Goal: Transaction & Acquisition: Obtain resource

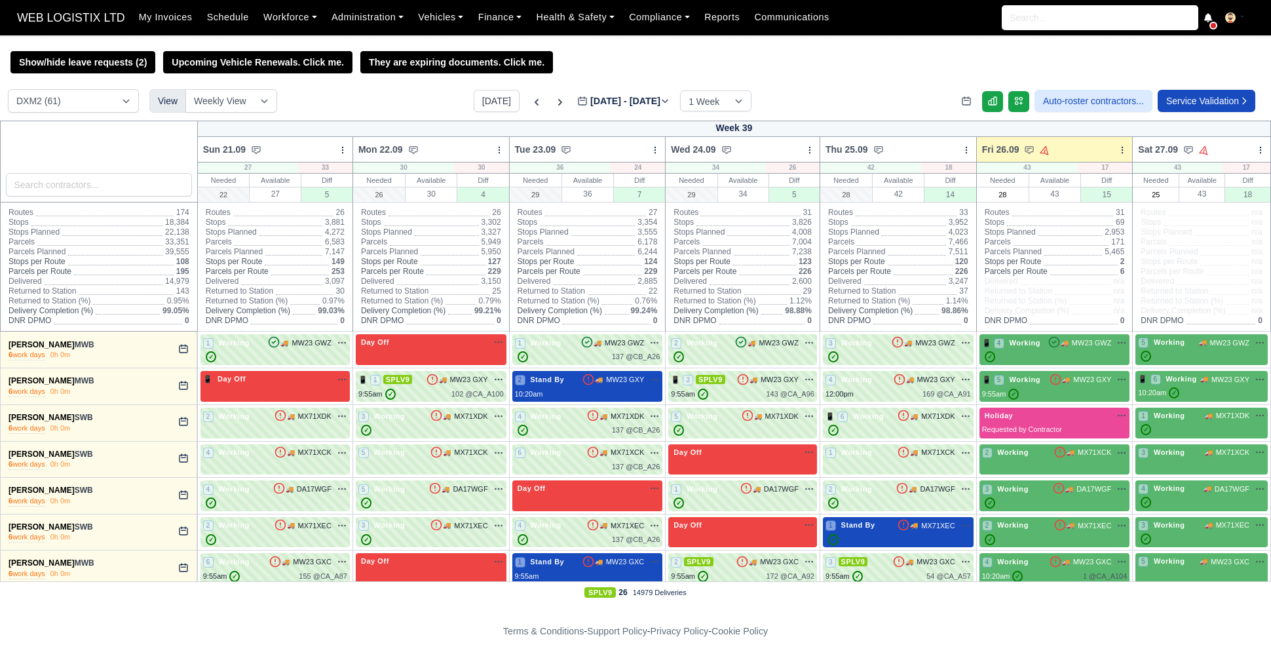
select select "1"
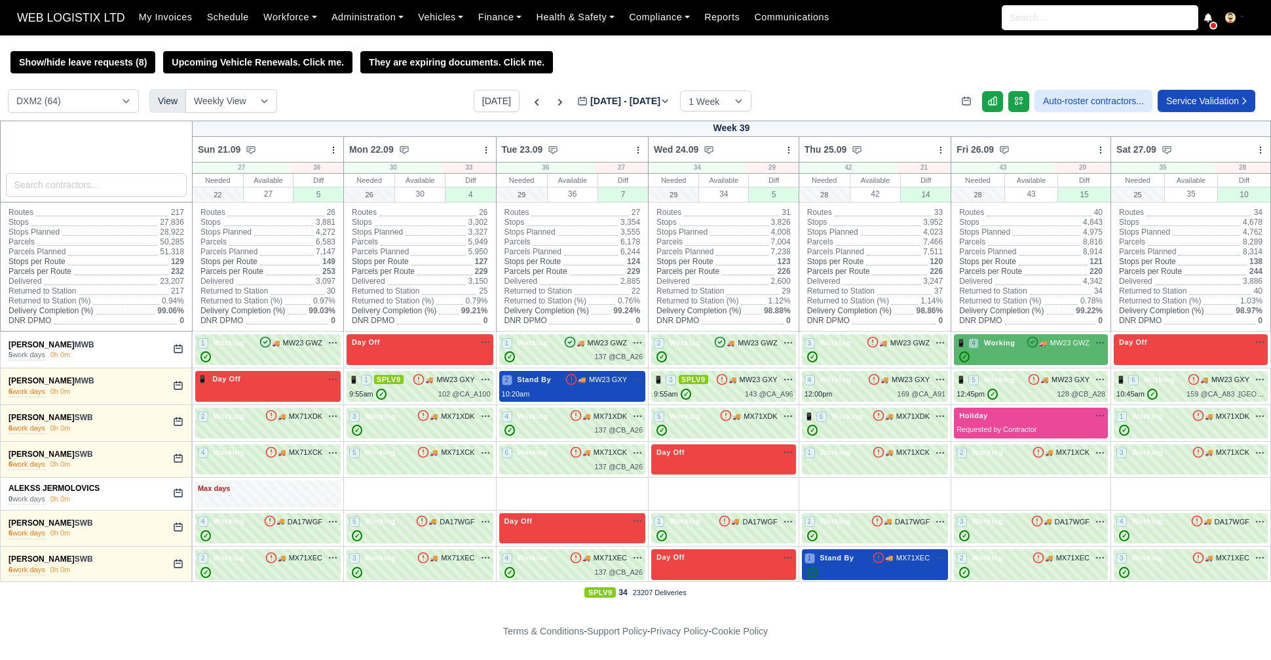
select select "1"
click at [554, 107] on icon at bounding box center [560, 102] width 13 height 13
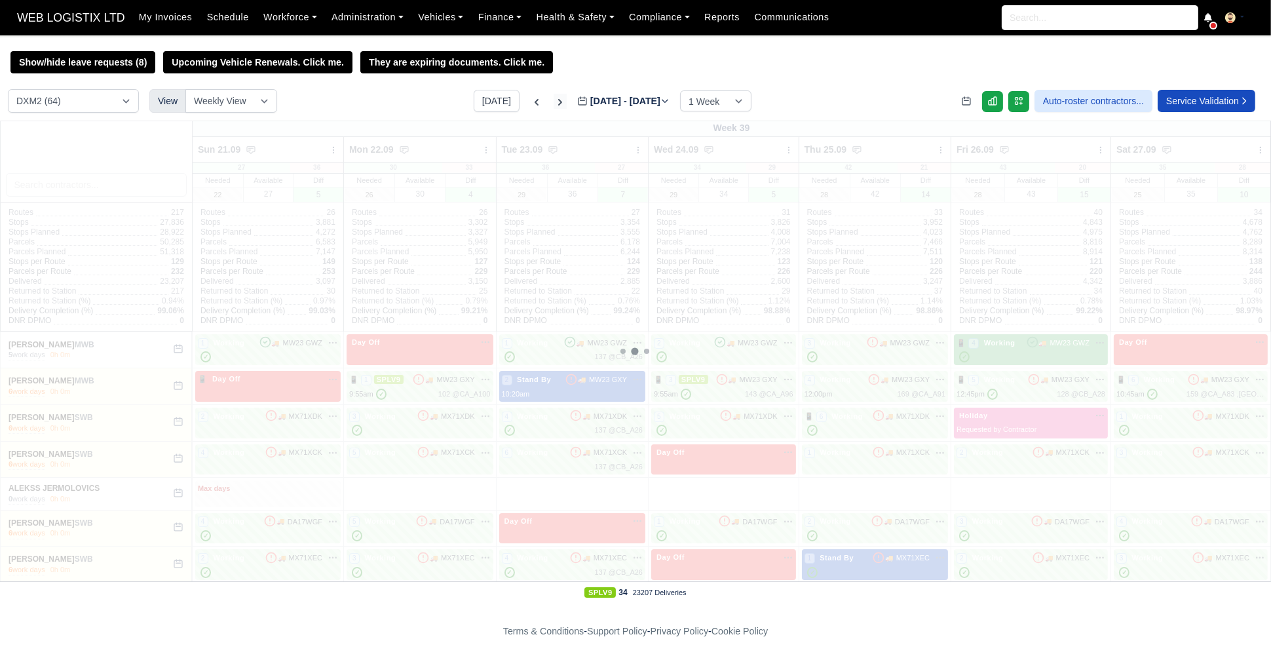
type input "[DATE]"
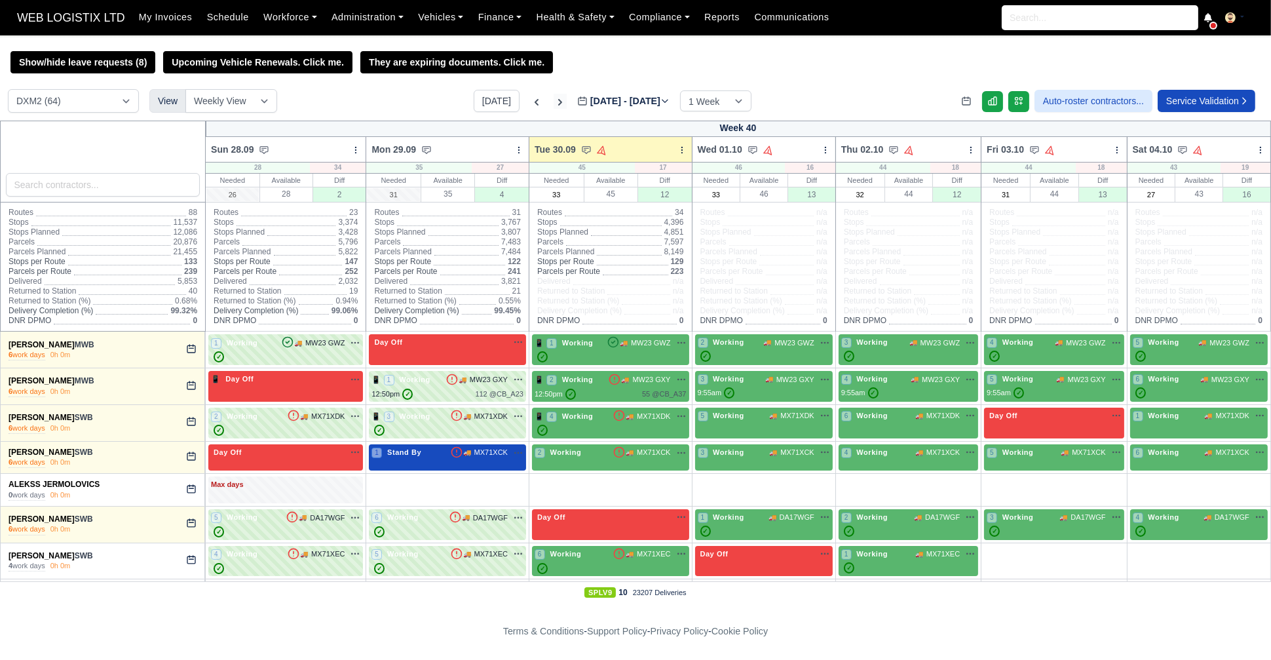
click at [554, 108] on icon at bounding box center [560, 102] width 13 height 13
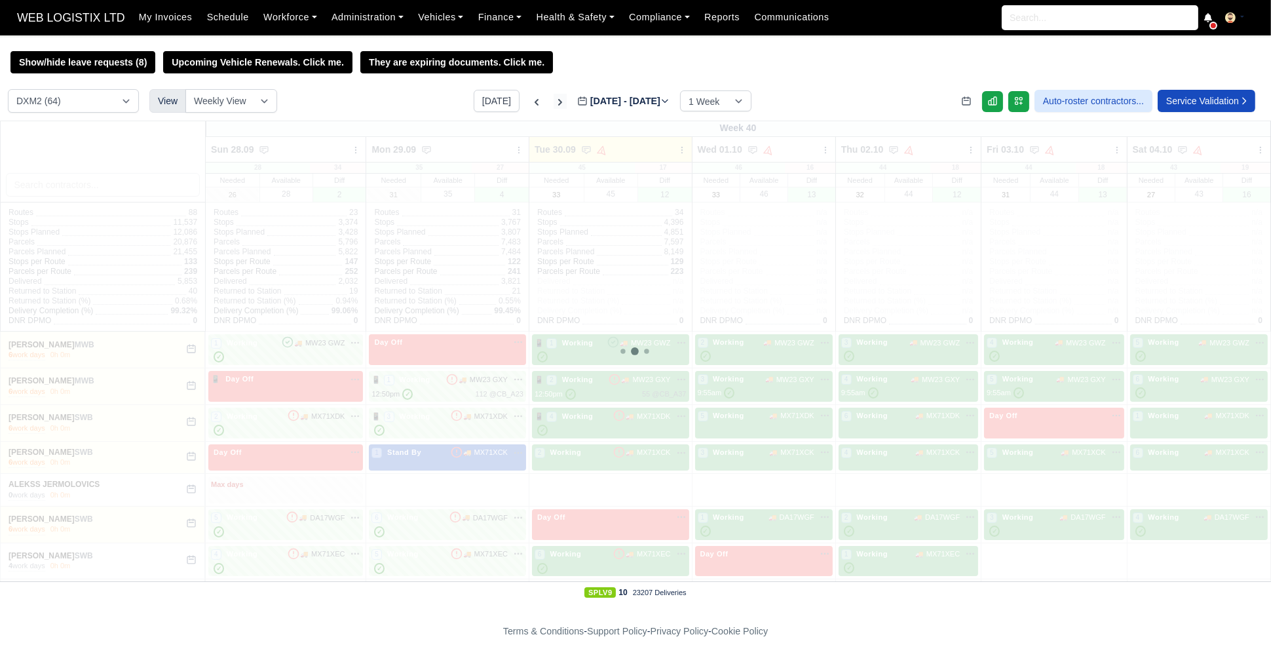
type input "[DATE]"
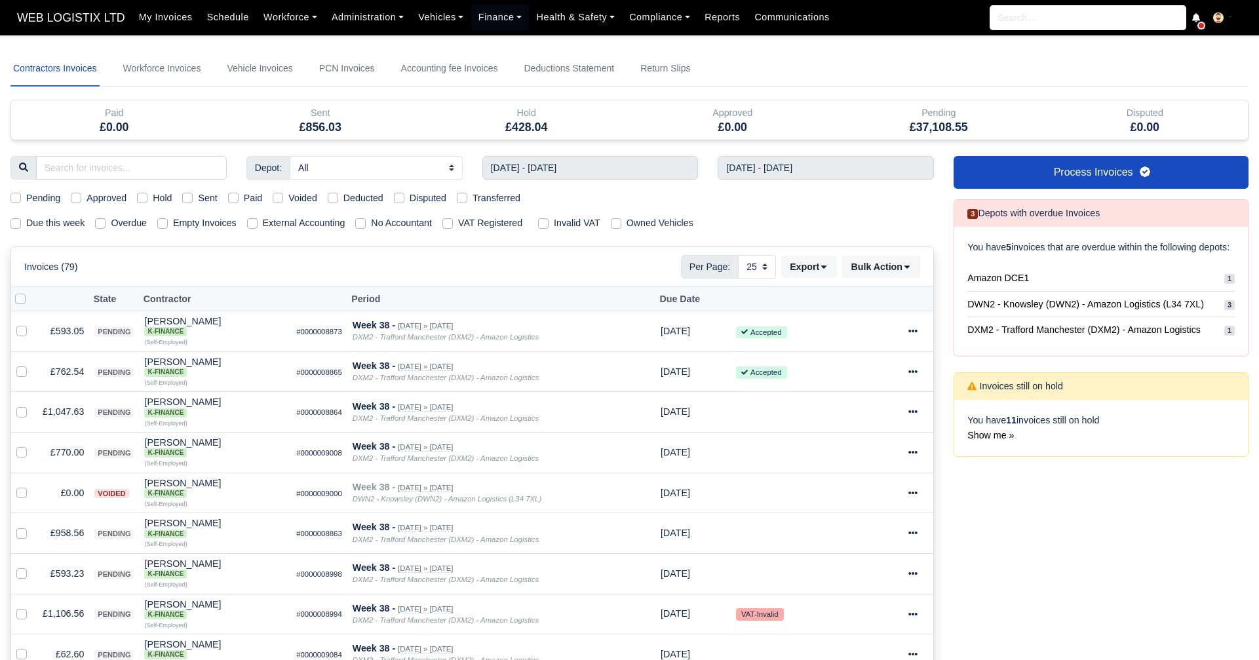
select select "25"
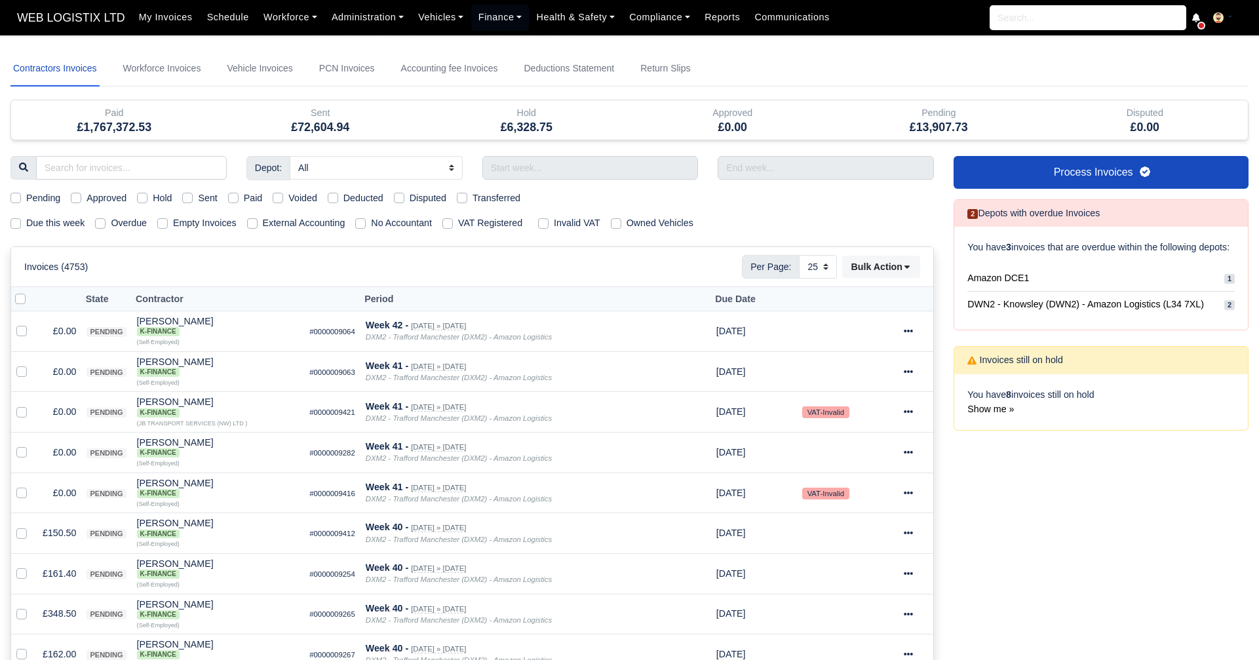
select select "25"
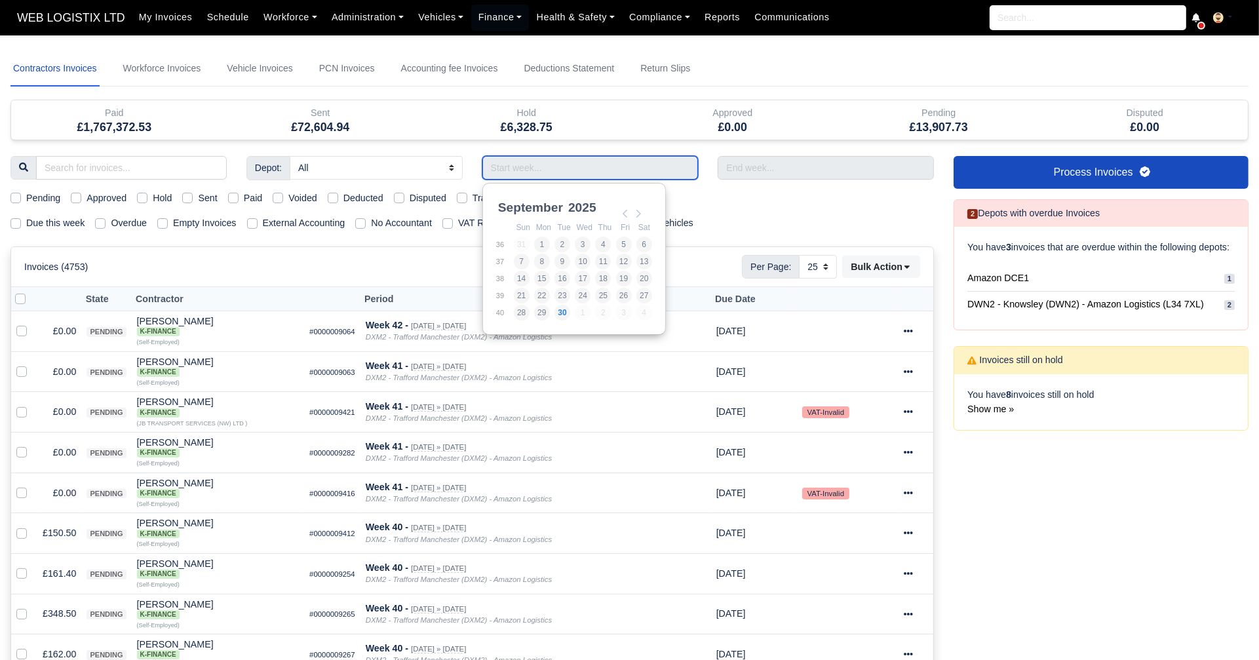
click at [506, 162] on input "Use the arrow keys to pick a date" at bounding box center [590, 168] width 216 height 24
type input "14/09/2025 - 20/09/2025"
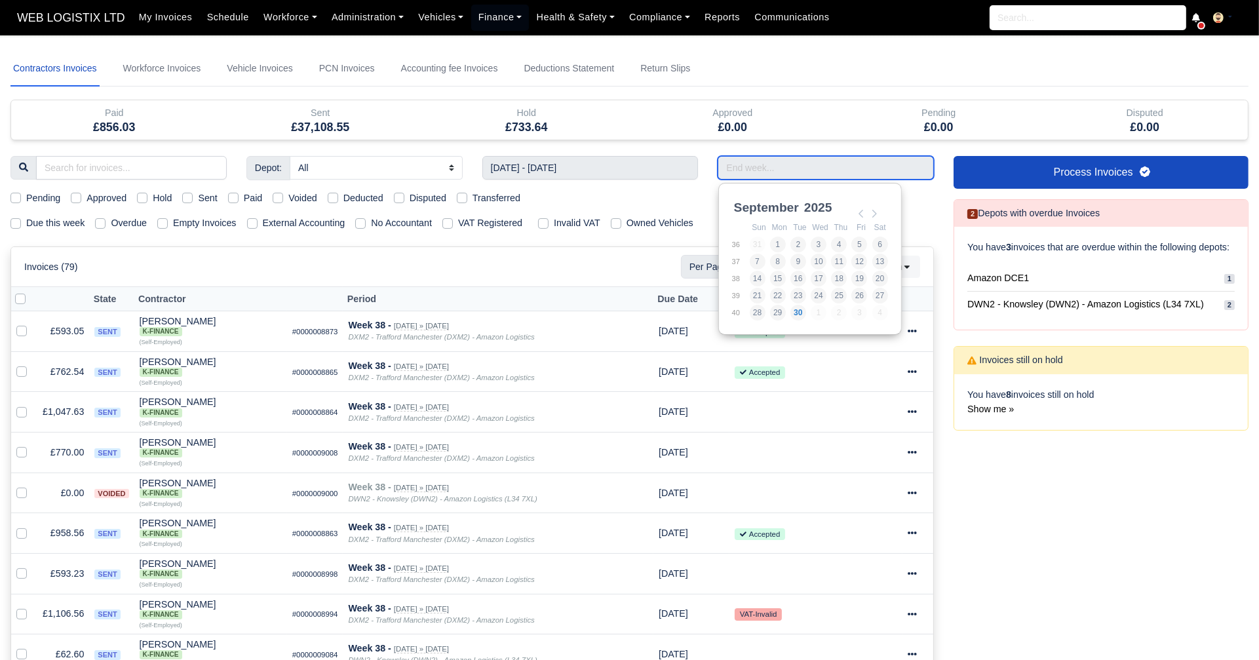
click at [772, 166] on input "Use the arrow keys to pick a date" at bounding box center [826, 168] width 216 height 24
type input "14/09/2025 - 20/09/2025"
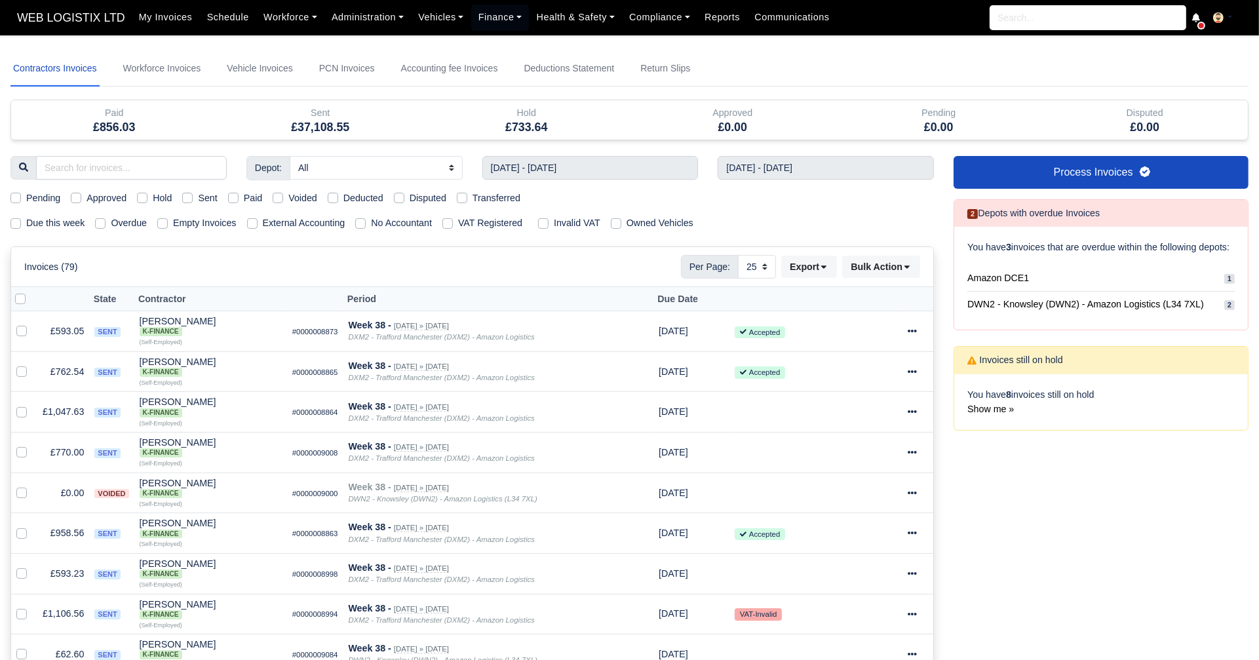
click at [198, 193] on label "Sent" at bounding box center [207, 198] width 19 height 15
click at [184, 193] on input "Sent" at bounding box center [187, 196] width 10 height 10
checkbox input "true"
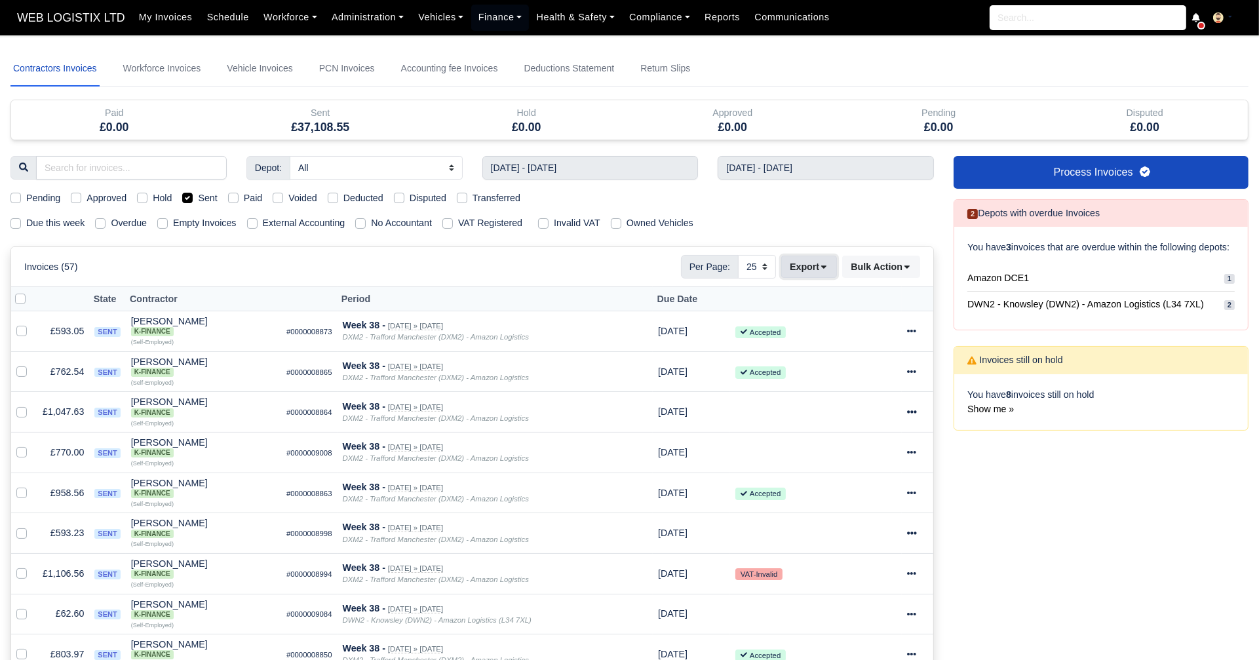
click at [833, 260] on button "Export" at bounding box center [809, 267] width 56 height 22
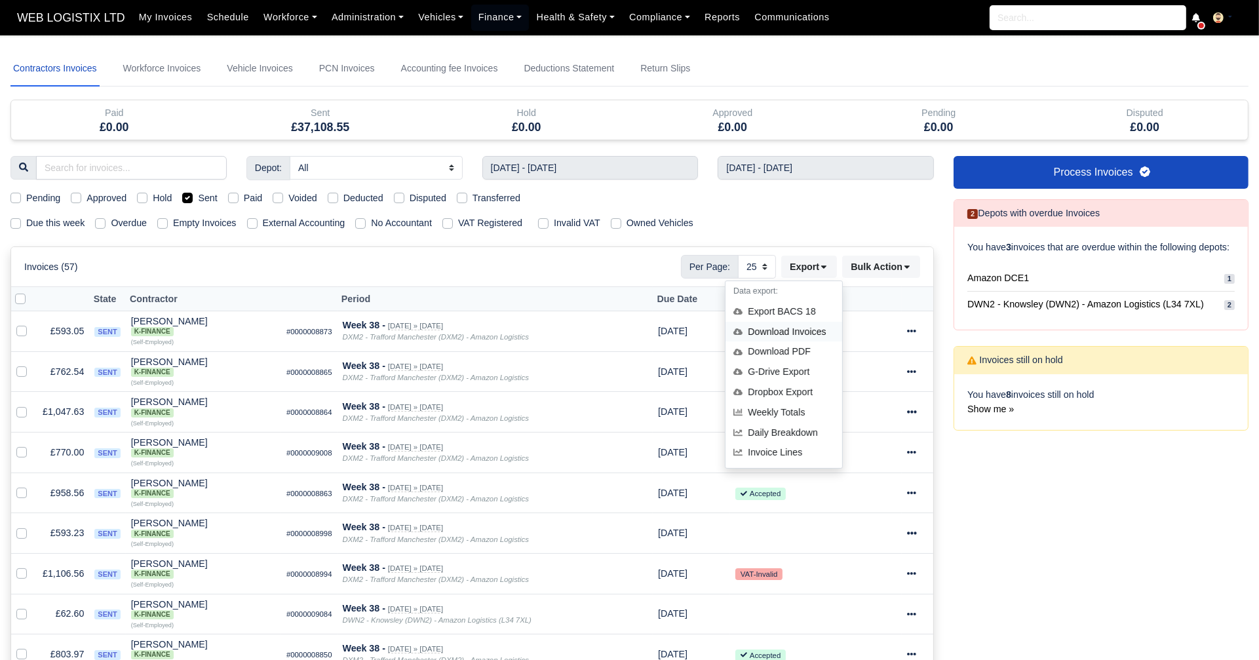
click at [803, 329] on div "Download Invoices" at bounding box center [784, 332] width 117 height 20
